Goal: Information Seeking & Learning: Learn about a topic

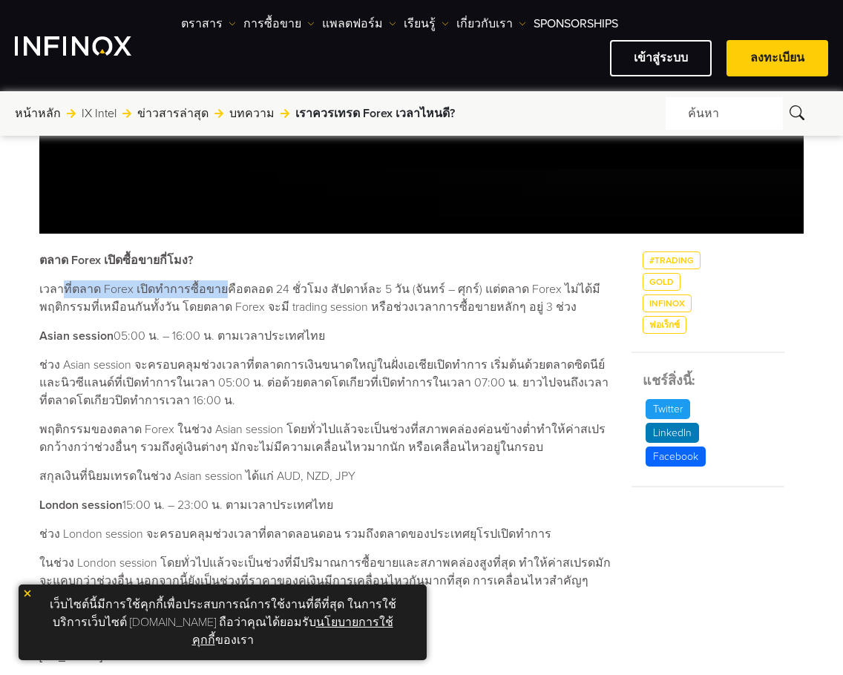
drag, startPoint x: 59, startPoint y: 290, endPoint x: 222, endPoint y: 289, distance: 162.5
click at [222, 289] on p "เวลาที่ตลาด Forex เปิดทำการซื้อขายคือตลอด 24 ชั่วโมง สัปดาห์ละ 5 วัน (จันทร์ – …" at bounding box center [326, 298] width 574 height 36
click at [229, 292] on p "เวลาที่ตลาด Forex เปิดทำการซื้อขายคือตลอด 24 ชั่วโมง สัปดาห์ละ 5 วัน (จันทร์ – …" at bounding box center [326, 298] width 574 height 36
drag, startPoint x: 223, startPoint y: 290, endPoint x: 261, endPoint y: 290, distance: 37.8
click at [261, 290] on p "เวลาที่ตลาด Forex เปิดทำการซื้อขายคือตลอด 24 ชั่วโมง สัปดาห์ละ 5 วัน (จันทร์ – …" at bounding box center [326, 298] width 574 height 36
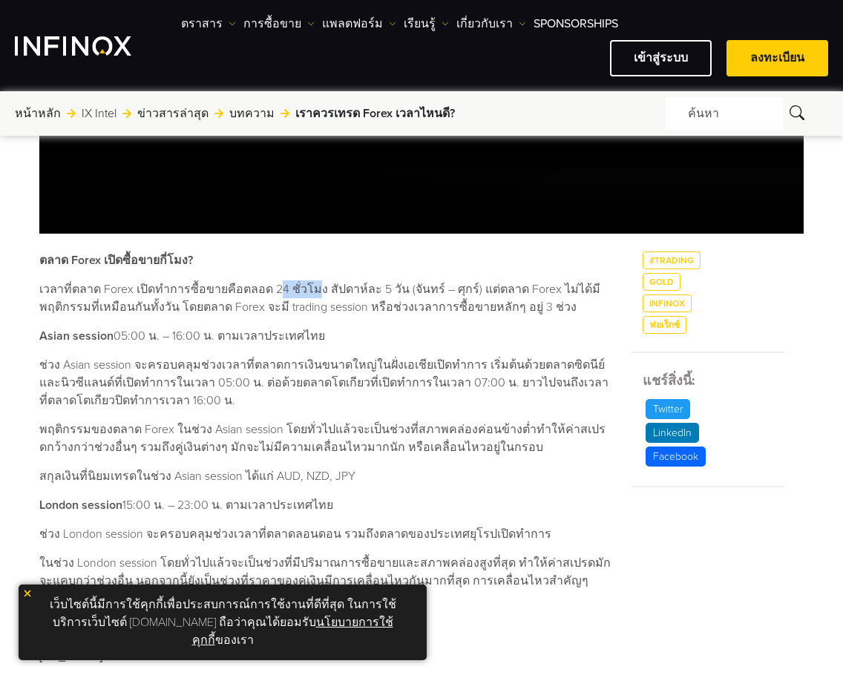
drag, startPoint x: 271, startPoint y: 289, endPoint x: 310, endPoint y: 290, distance: 39.3
click at [310, 290] on p "เวลาที่ตลาด Forex เปิดทำการซื้อขายคือตลอด 24 ชั่วโมง สัปดาห์ละ 5 วัน (จันทร์ – …" at bounding box center [326, 298] width 574 height 36
drag, startPoint x: 324, startPoint y: 292, endPoint x: 391, endPoint y: 292, distance: 66.8
click at [391, 292] on p "เวลาที่ตลาด Forex เปิดทำการซื้อขายคือตลอด 24 ชั่วโมง สัปดาห์ละ 5 วัน (จันทร์ – …" at bounding box center [326, 298] width 574 height 36
drag, startPoint x: 402, startPoint y: 291, endPoint x: 463, endPoint y: 291, distance: 60.8
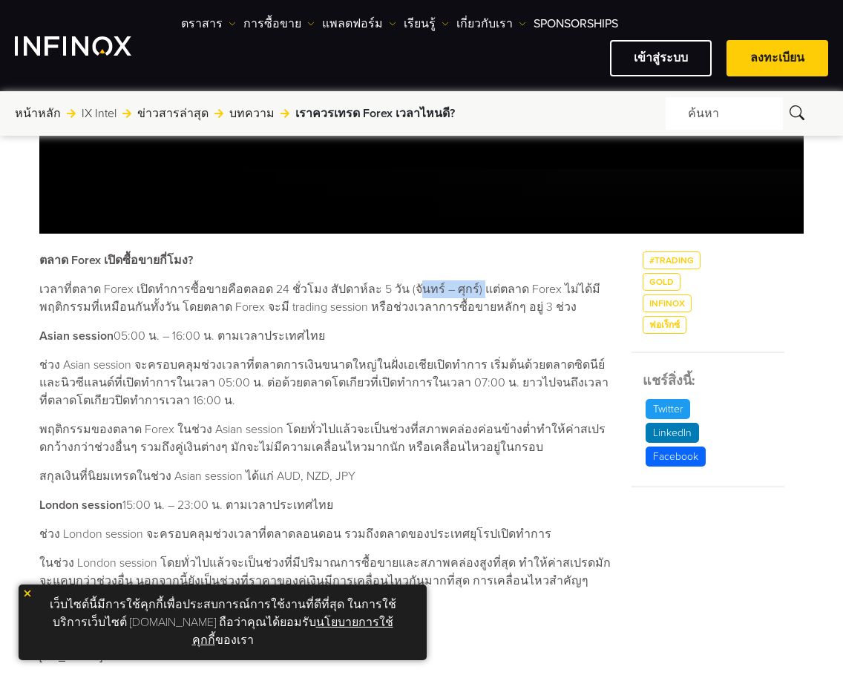
click at [463, 291] on p "เวลาที่ตลาด Forex เปิดทำการซื้อขายคือตลอด 24 ชั่วโมง สัปดาห์ละ 5 วัน (จันทร์ – …" at bounding box center [326, 298] width 574 height 36
drag, startPoint x: 505, startPoint y: 292, endPoint x: 571, endPoint y: 292, distance: 66.8
click at [571, 292] on p "เวลาที่ตลาด Forex เปิดทำการซื้อขายคือตลอด 24 ชั่วโมง สัปดาห์ละ 5 วัน (จันทร์ – …" at bounding box center [326, 298] width 574 height 36
drag, startPoint x: 114, startPoint y: 309, endPoint x: 168, endPoint y: 308, distance: 53.4
click at [168, 308] on p "เวลาที่ตลาด Forex เปิดทำการซื้อขายคือตลอด 24 ชั่วโมง สัปดาห์ละ 5 วัน (จันทร์ – …" at bounding box center [326, 298] width 574 height 36
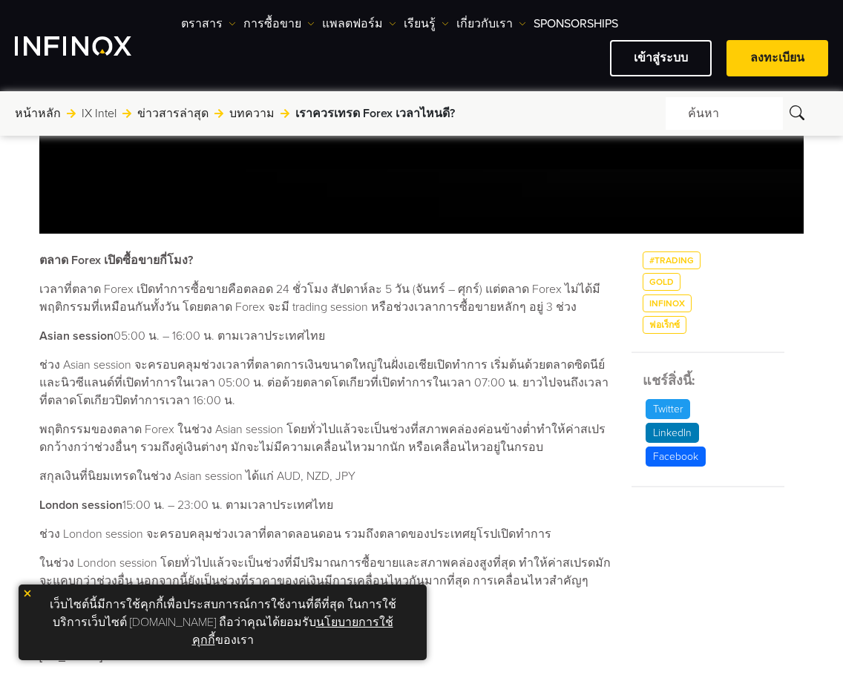
click at [186, 309] on p "เวลาที่ตลาด Forex เปิดทำการซื้อขายคือตลอด 24 ชั่วโมง สัปดาห์ละ 5 วัน (จันทร์ – …" at bounding box center [326, 298] width 574 height 36
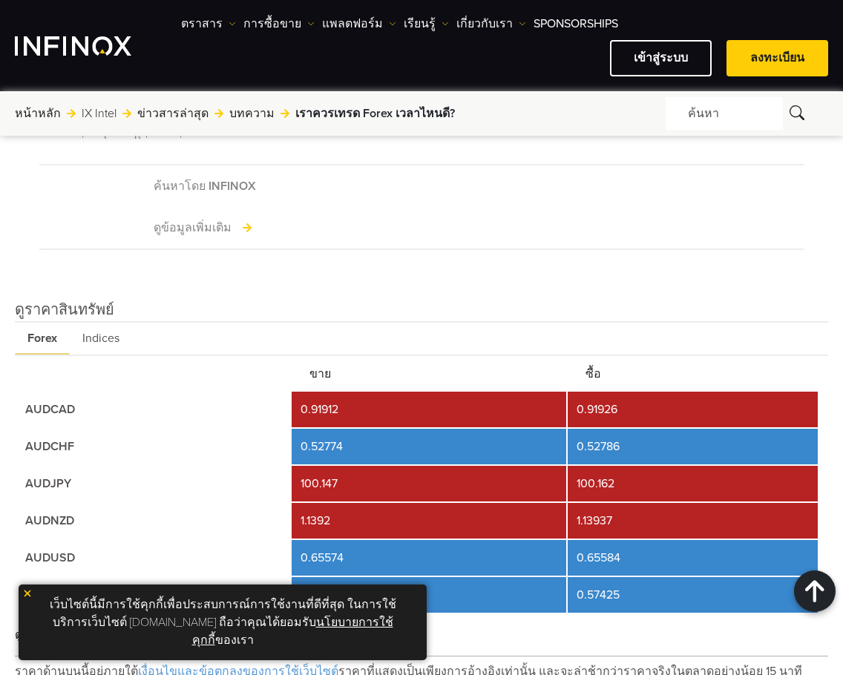
scroll to position [1633, 0]
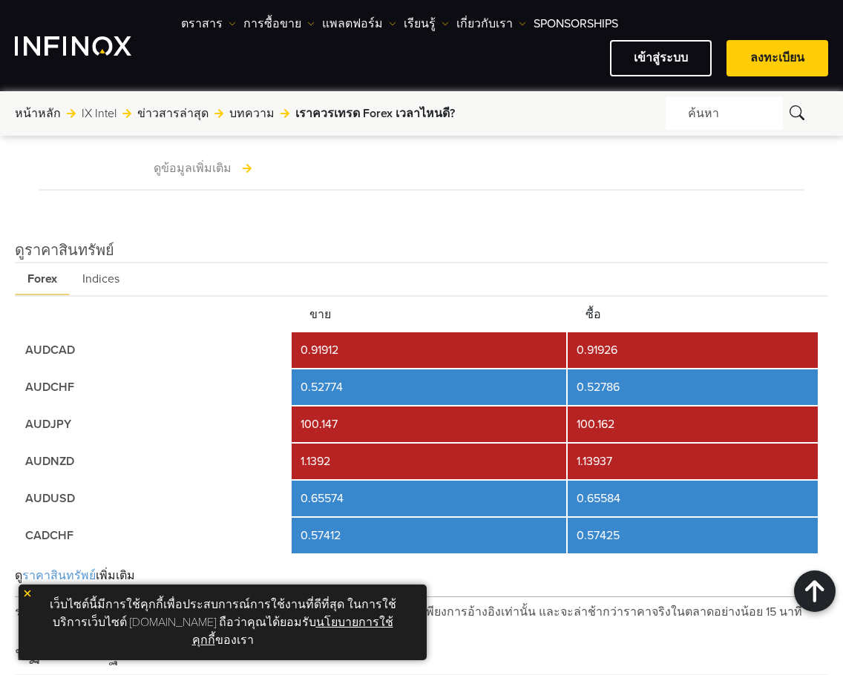
click at [110, 263] on span "Indices" at bounding box center [101, 279] width 62 height 32
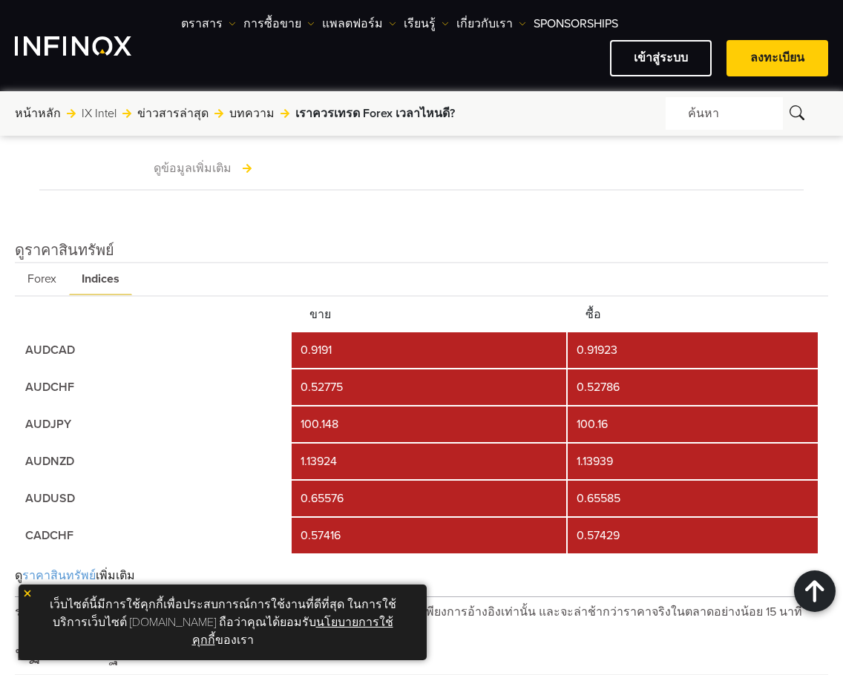
click at [47, 263] on span "Forex" at bounding box center [42, 279] width 54 height 32
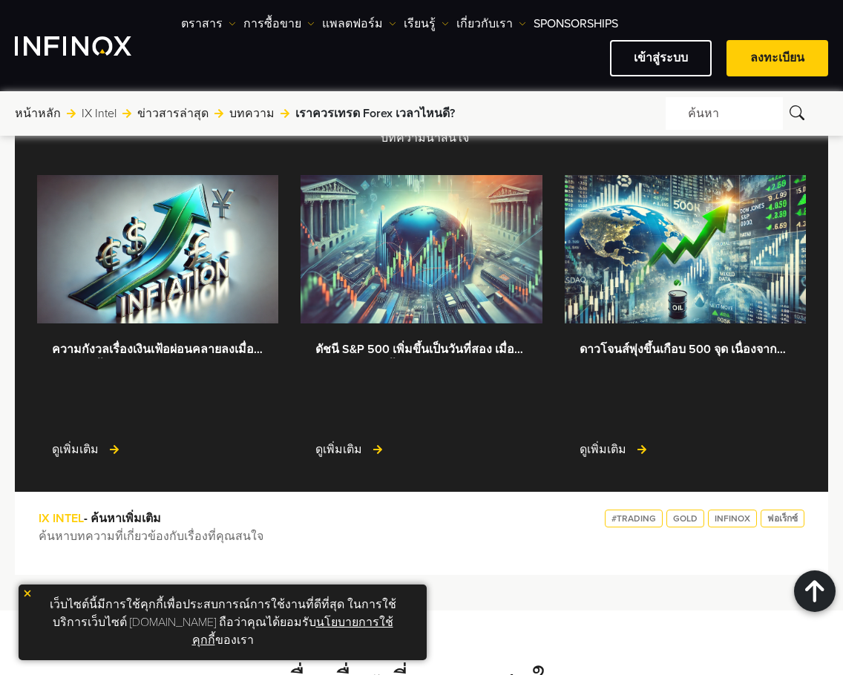
scroll to position [2300, 0]
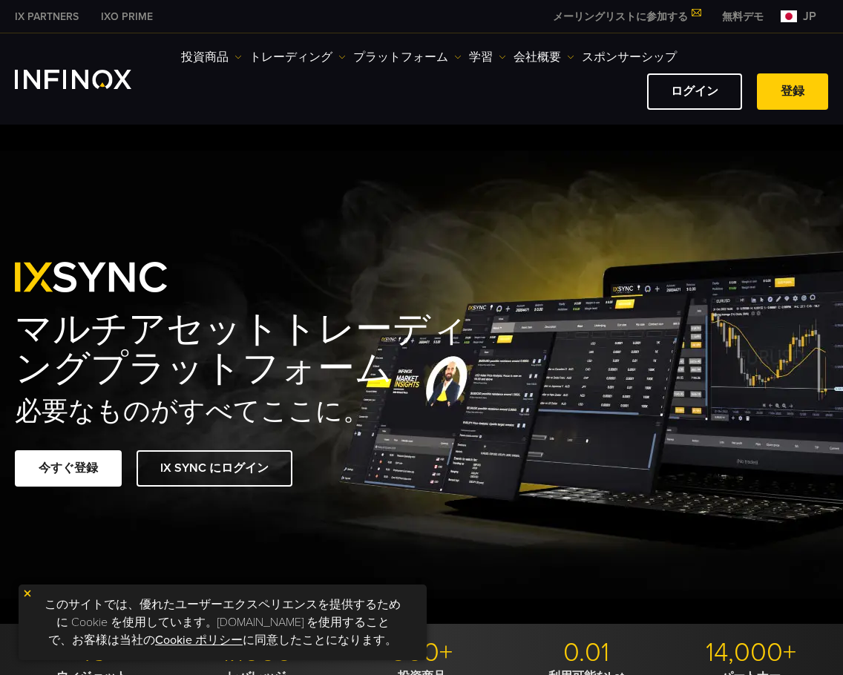
click at [801, 22] on span "jp" at bounding box center [809, 16] width 25 height 18
click at [804, 13] on span "jp" at bounding box center [809, 16] width 25 height 18
click at [818, 16] on span "jp" at bounding box center [809, 16] width 25 height 18
click at [788, 17] on img at bounding box center [789, 16] width 16 height 12
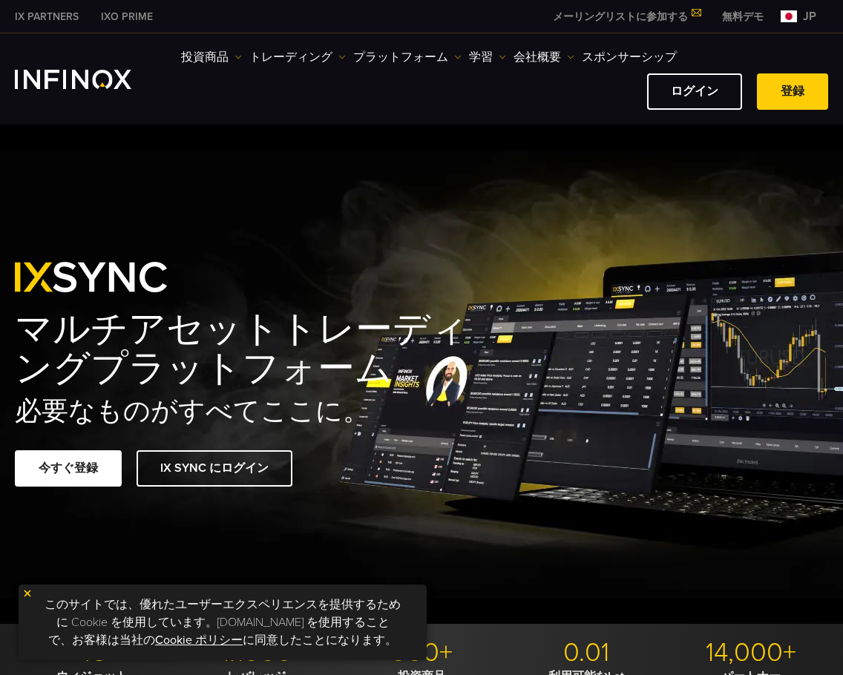
click at [788, 17] on img at bounding box center [789, 16] width 16 height 12
click at [740, 14] on link "無料デモ" at bounding box center [743, 17] width 64 height 16
